Goal: Find specific page/section

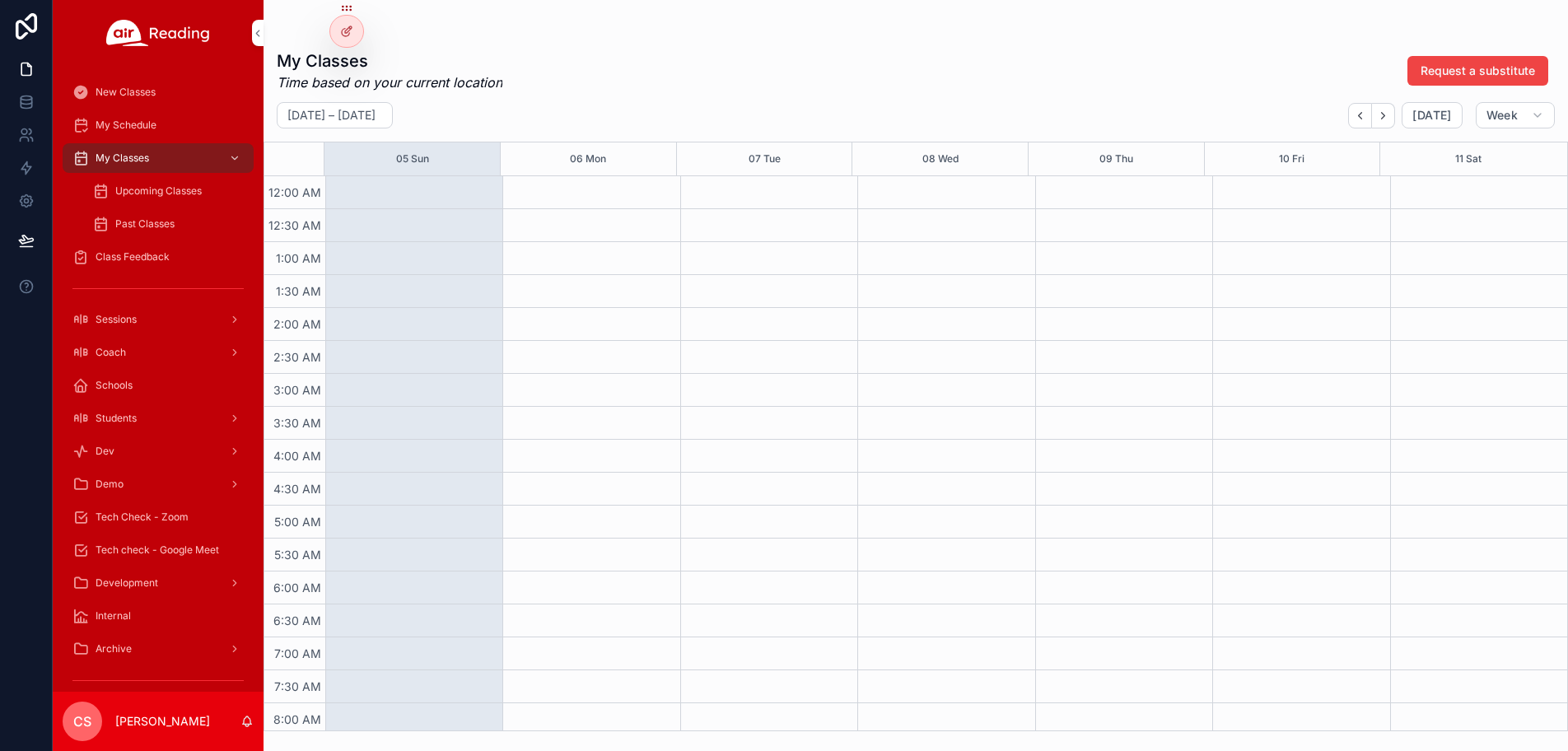
click at [152, 349] on div "Coach" at bounding box center [158, 352] width 171 height 26
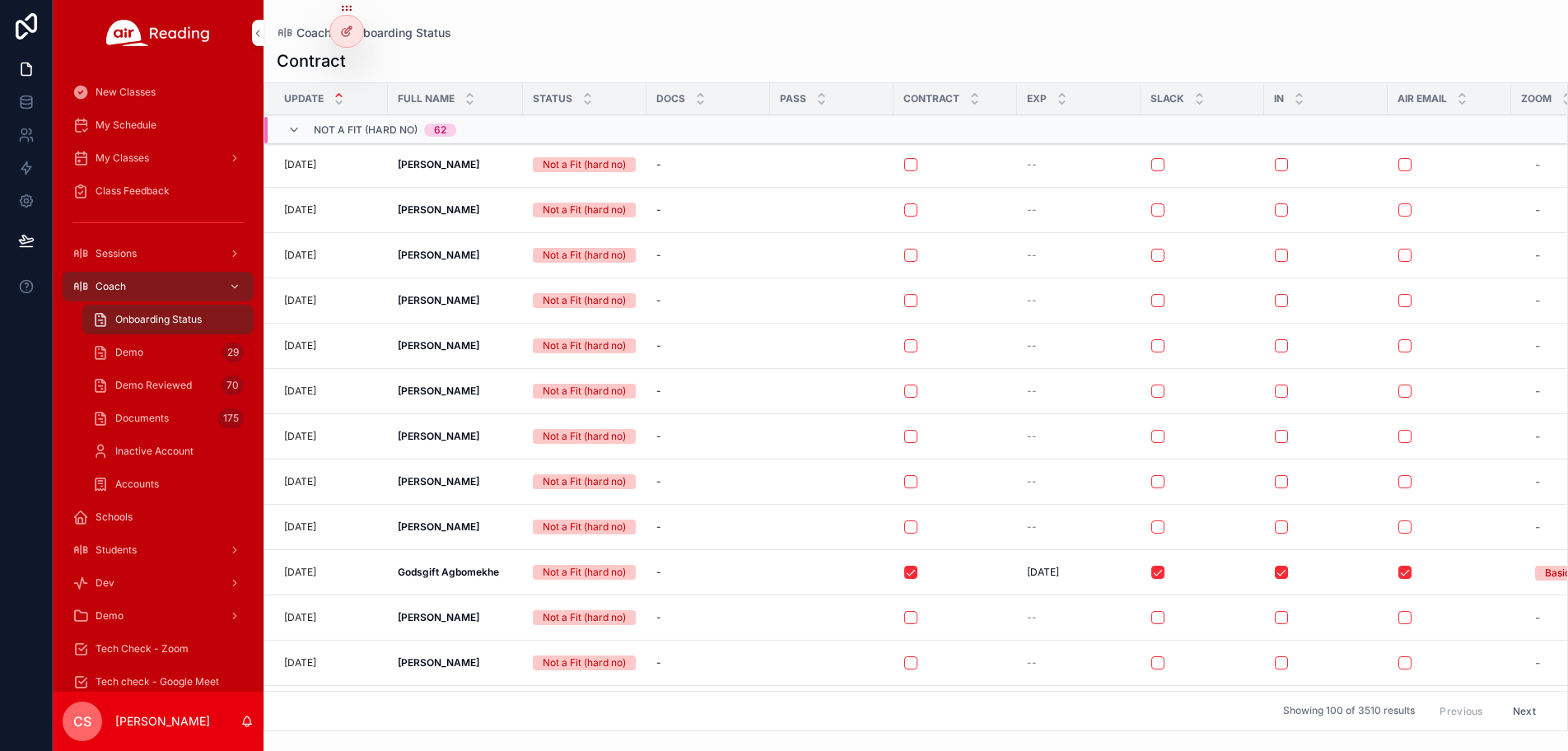
click at [162, 386] on span "Demo Reviewed" at bounding box center [153, 385] width 76 height 13
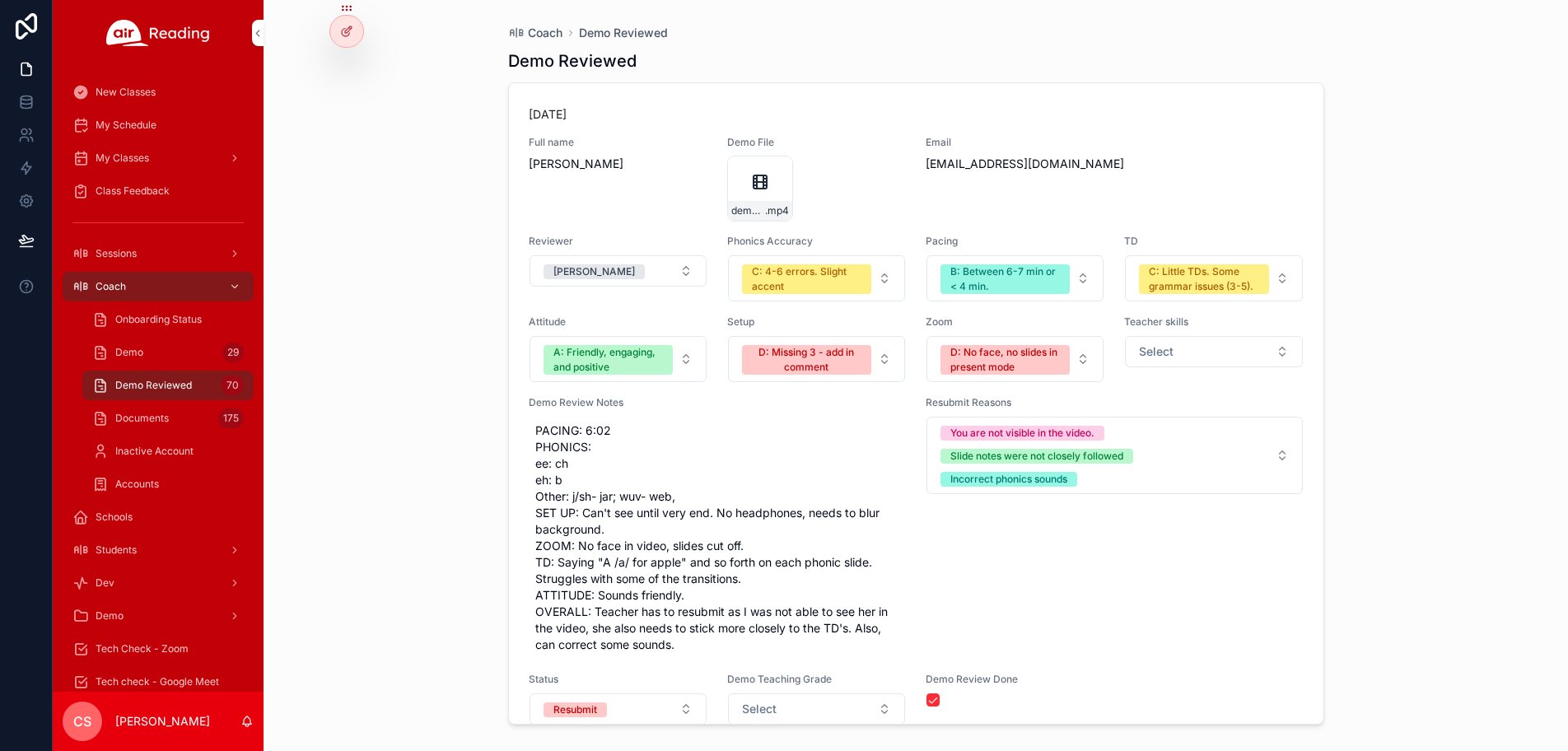
click at [159, 348] on div "Demo 29" at bounding box center [168, 352] width 152 height 26
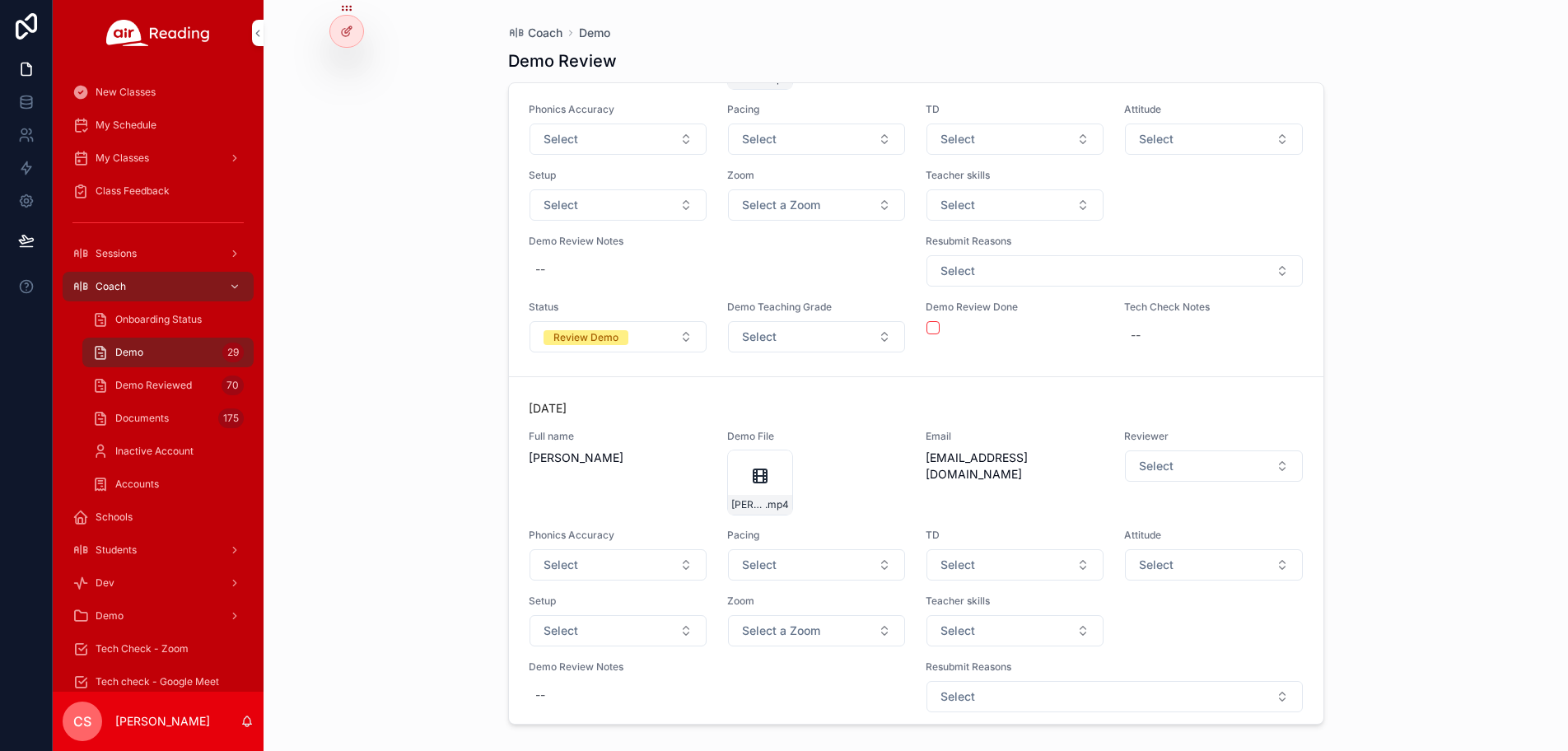
scroll to position [4219, 0]
